Goal: Check status: Check status

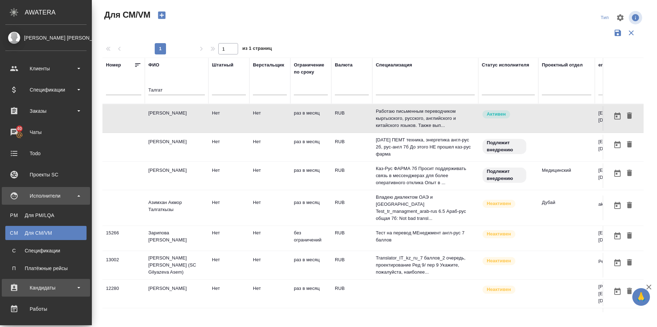
click at [72, 285] on div "Кандидаты" at bounding box center [45, 287] width 81 height 11
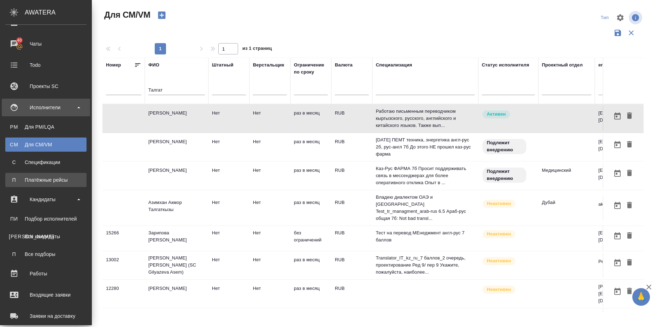
click at [64, 177] on div "Платёжные рейсы" at bounding box center [46, 179] width 74 height 7
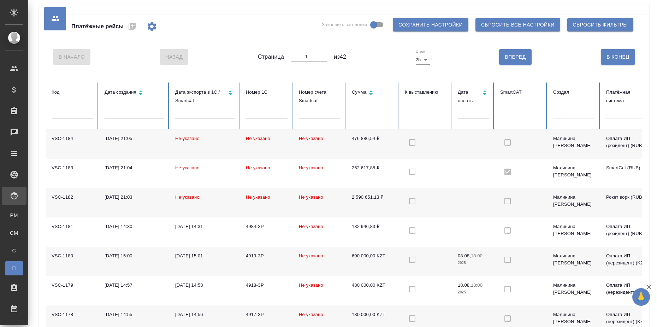
click at [625, 115] on div at bounding box center [627, 111] width 42 height 10
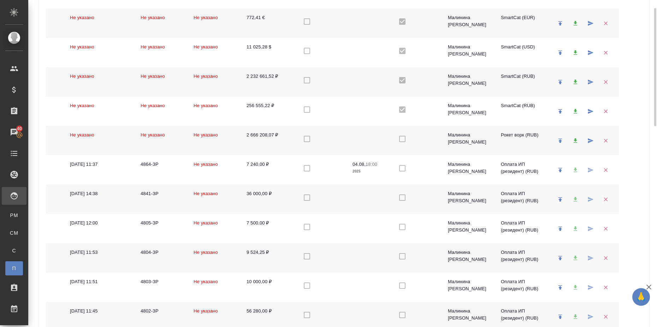
scroll to position [135, 0]
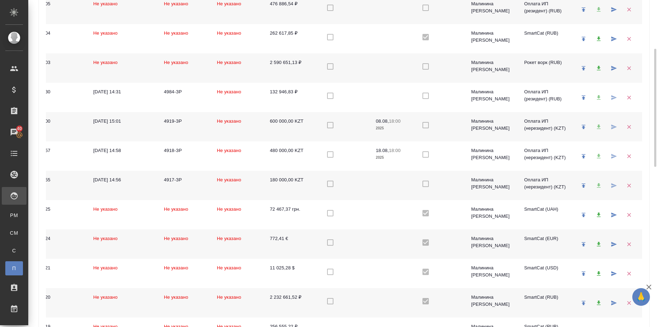
click at [643, 124] on div "Платёжные рейсы Закрепить заголовки Сохранить настройки Сбросить все настройки …" at bounding box center [344, 319] width 611 height 878
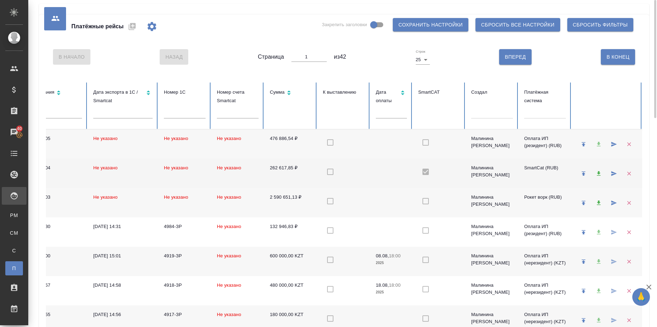
click at [543, 165] on div "SmartCat (RUB)" at bounding box center [545, 167] width 42 height 7
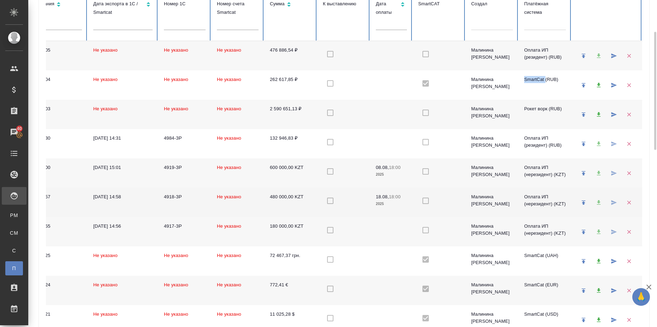
scroll to position [132, 0]
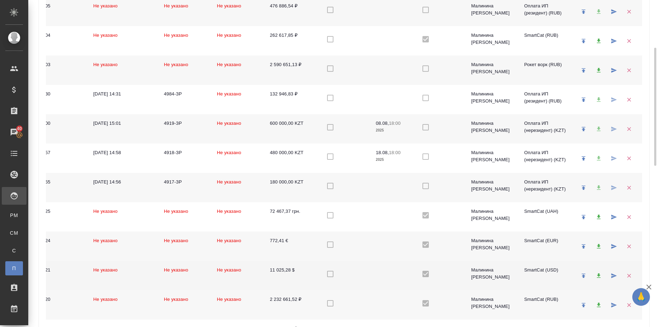
click at [546, 267] on div "SmartCat (USD)" at bounding box center [545, 269] width 42 height 7
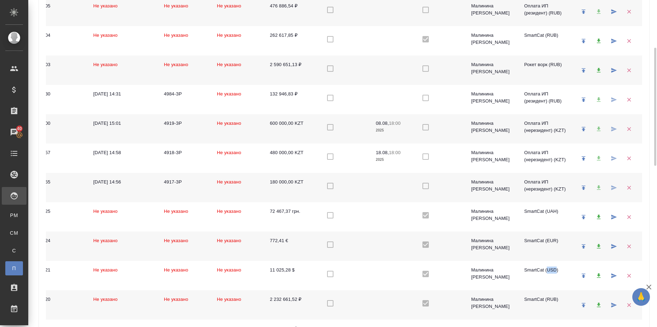
scroll to position [0, 0]
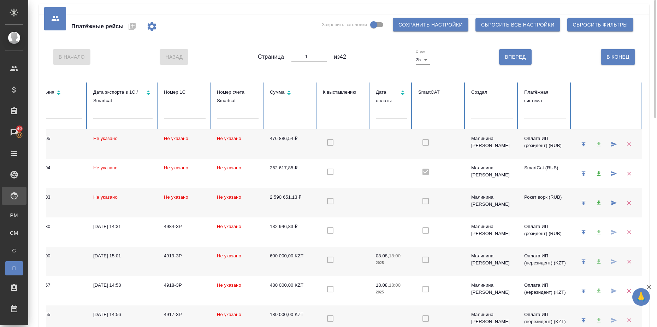
click at [541, 108] on div at bounding box center [545, 111] width 42 height 10
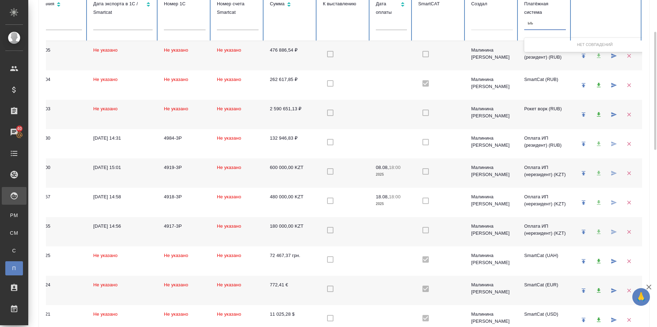
type input "ы"
type input "smartc"
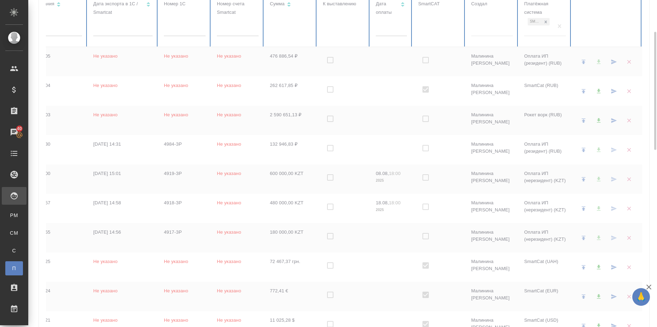
checkbox input "true"
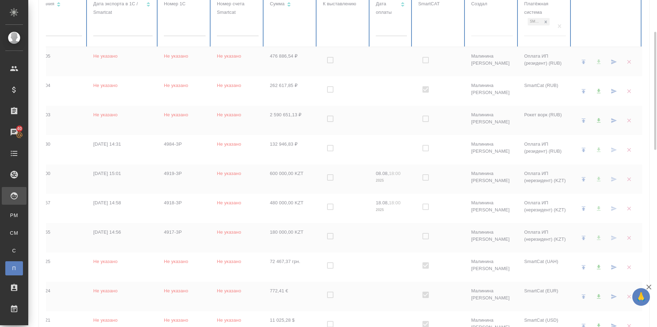
checkbox input "true"
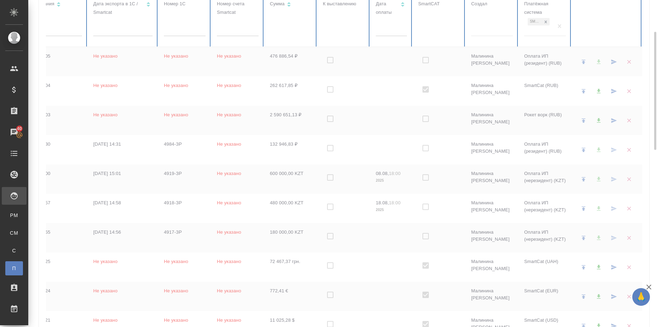
checkbox input "true"
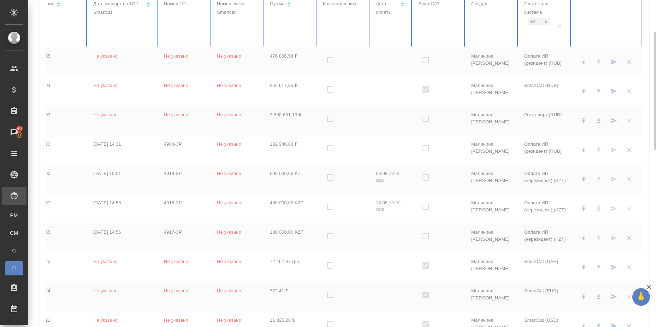
checkbox input "true"
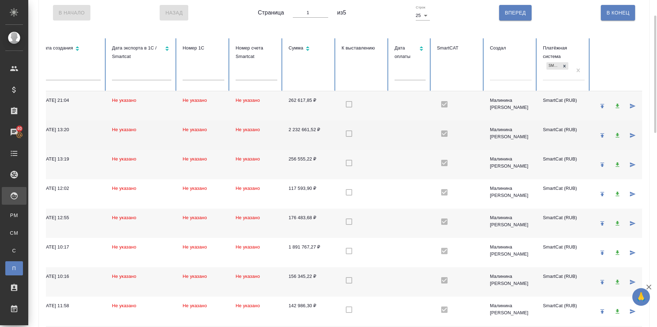
scroll to position [0, 64]
click at [308, 129] on td "2 232 661,52 ₽" at bounding box center [308, 134] width 53 height 29
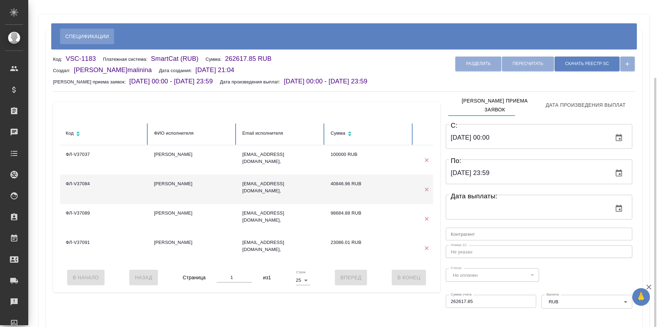
scroll to position [44, 0]
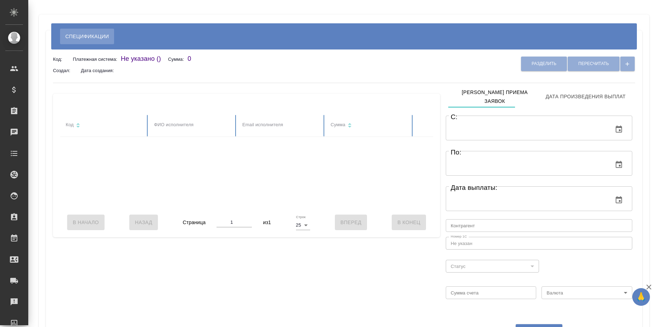
type input "01.07.2025 00:00"
type input "31.07.2025 23:59"
type input "notPayed"
type input "11025.279999999999"
type input "USD"
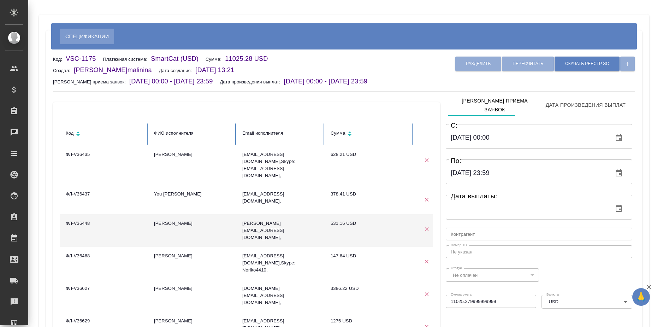
scroll to position [88, 0]
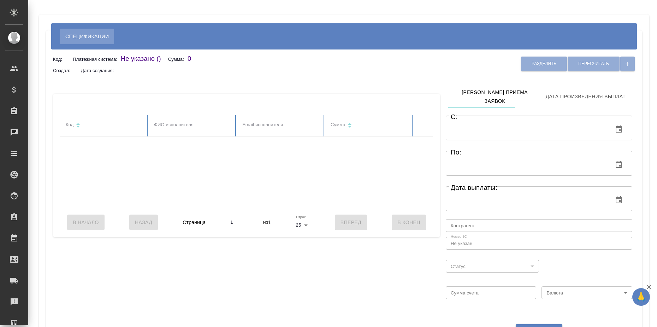
type input "01.07.2025 00:00"
type input "31.07.2025 23:59"
type input "notPayed"
type input "2232661.5156"
type input "RUB"
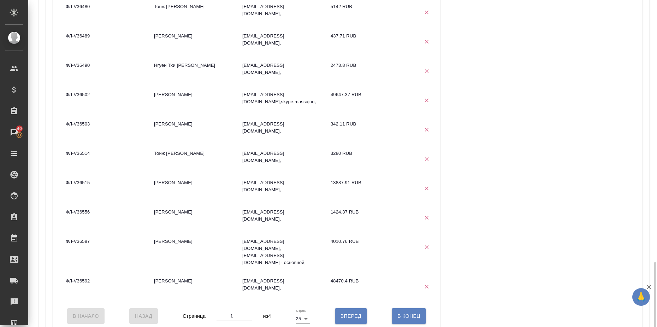
scroll to position [662, 0]
